Goal: Find contact information: Find contact information

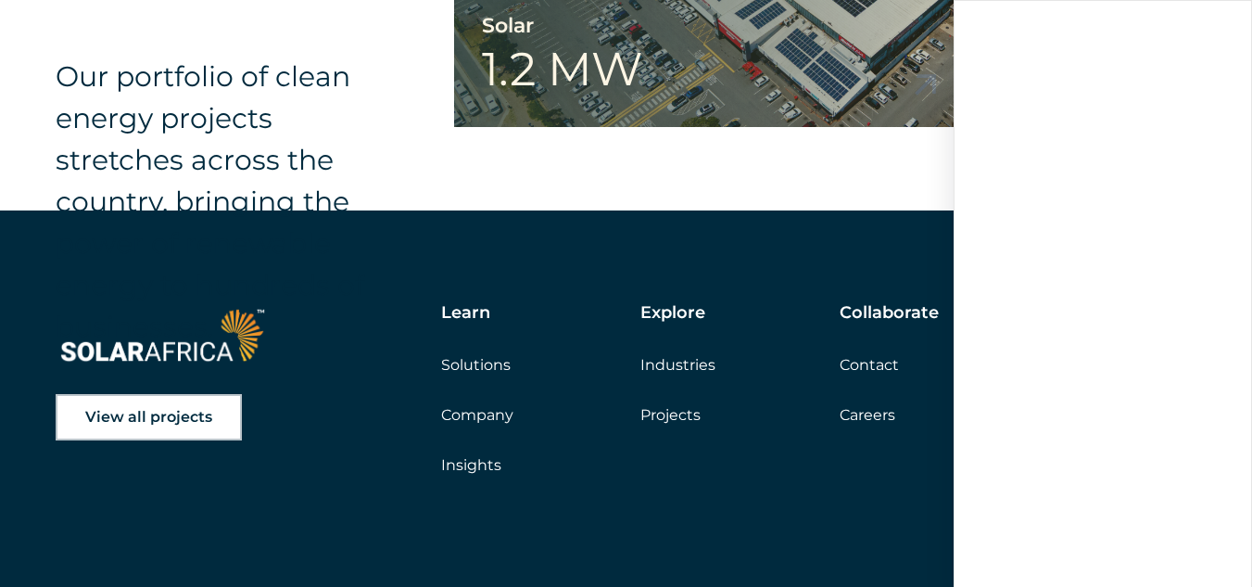
scroll to position [3103, 0]
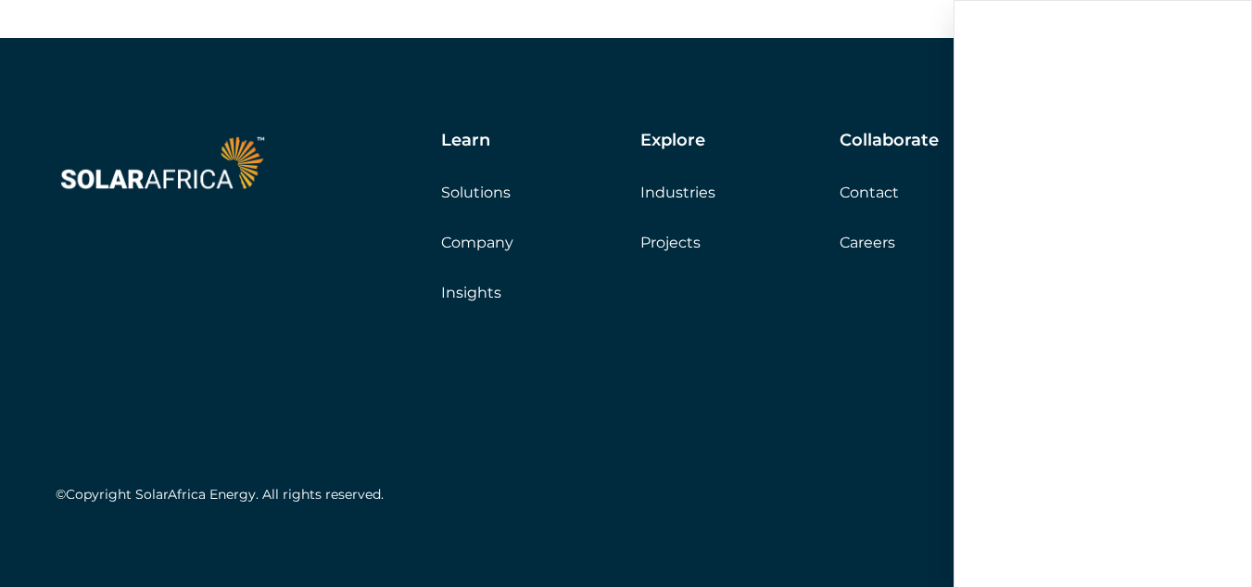
click at [847, 198] on link "Contact" at bounding box center [869, 193] width 59 height 18
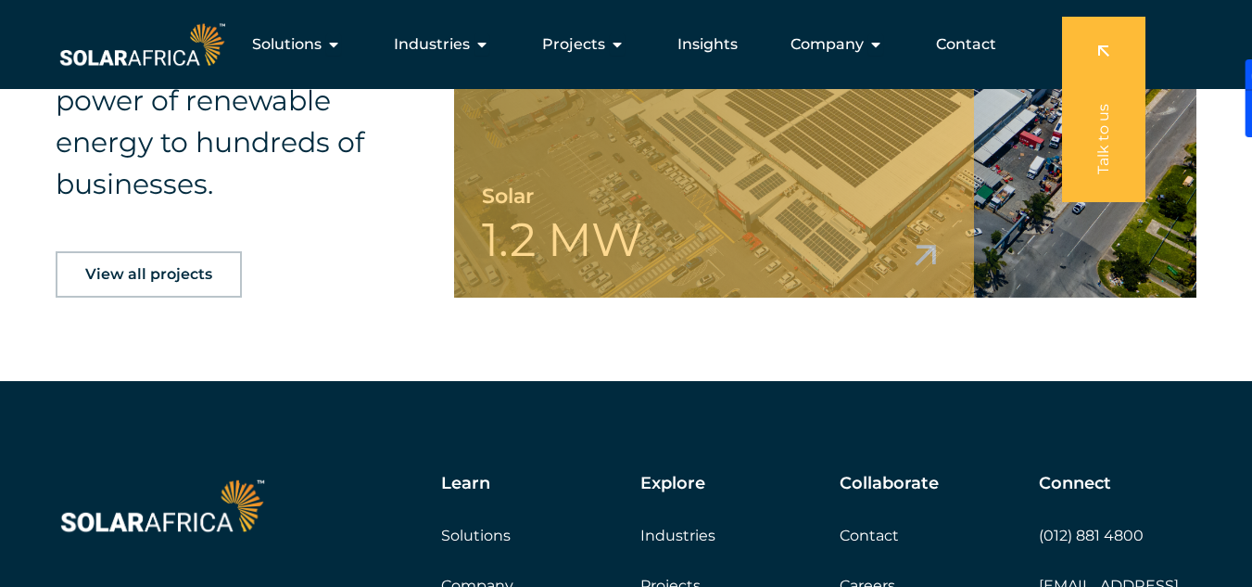
scroll to position [2759, 0]
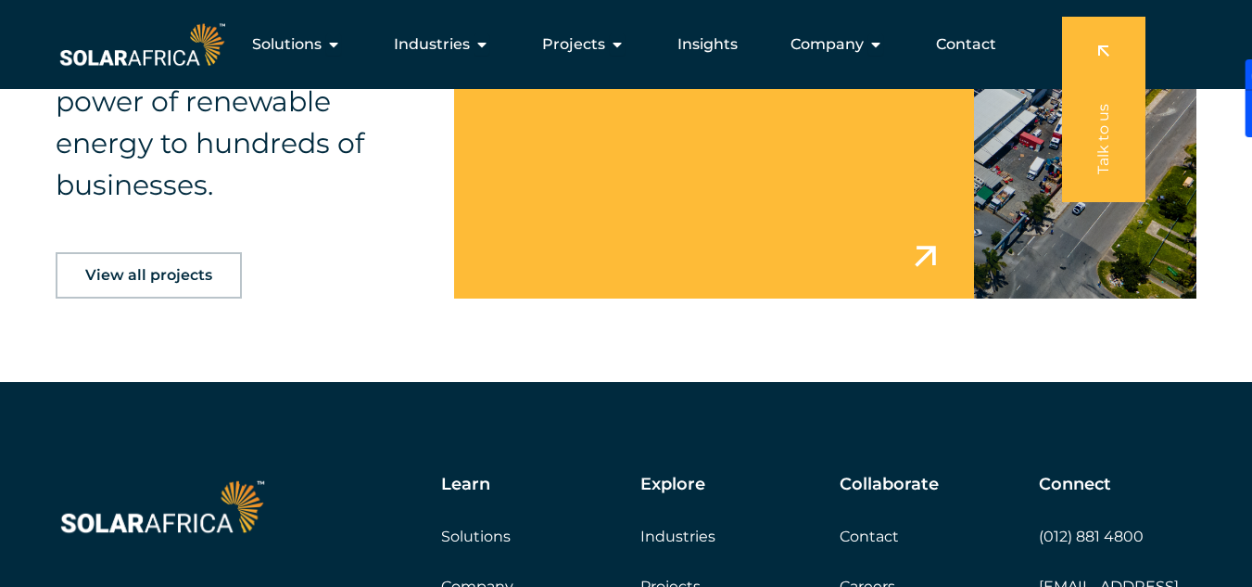
click at [845, 233] on link at bounding box center [825, 136] width 742 height 324
